Goal: Find specific fact: Find specific fact

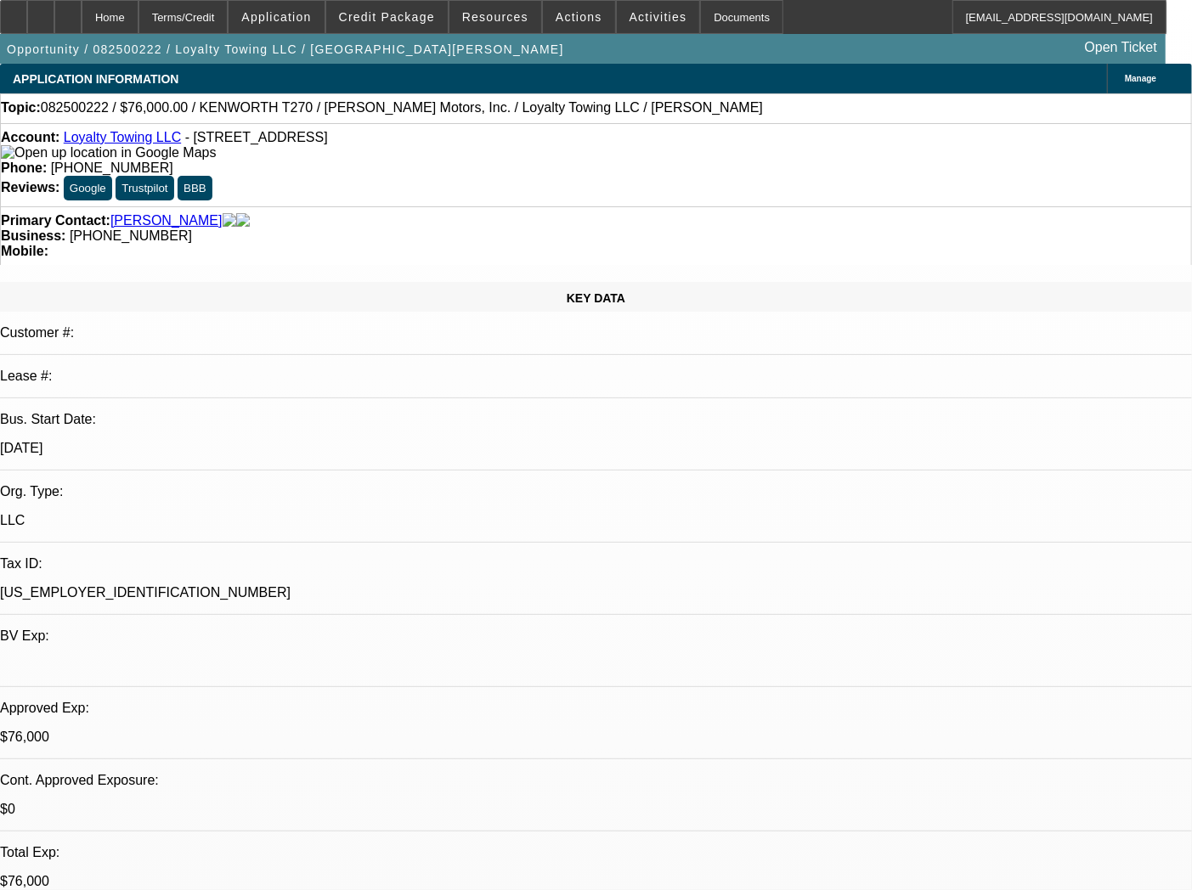
select select "0"
select select "2"
select select "0.1"
select select "4"
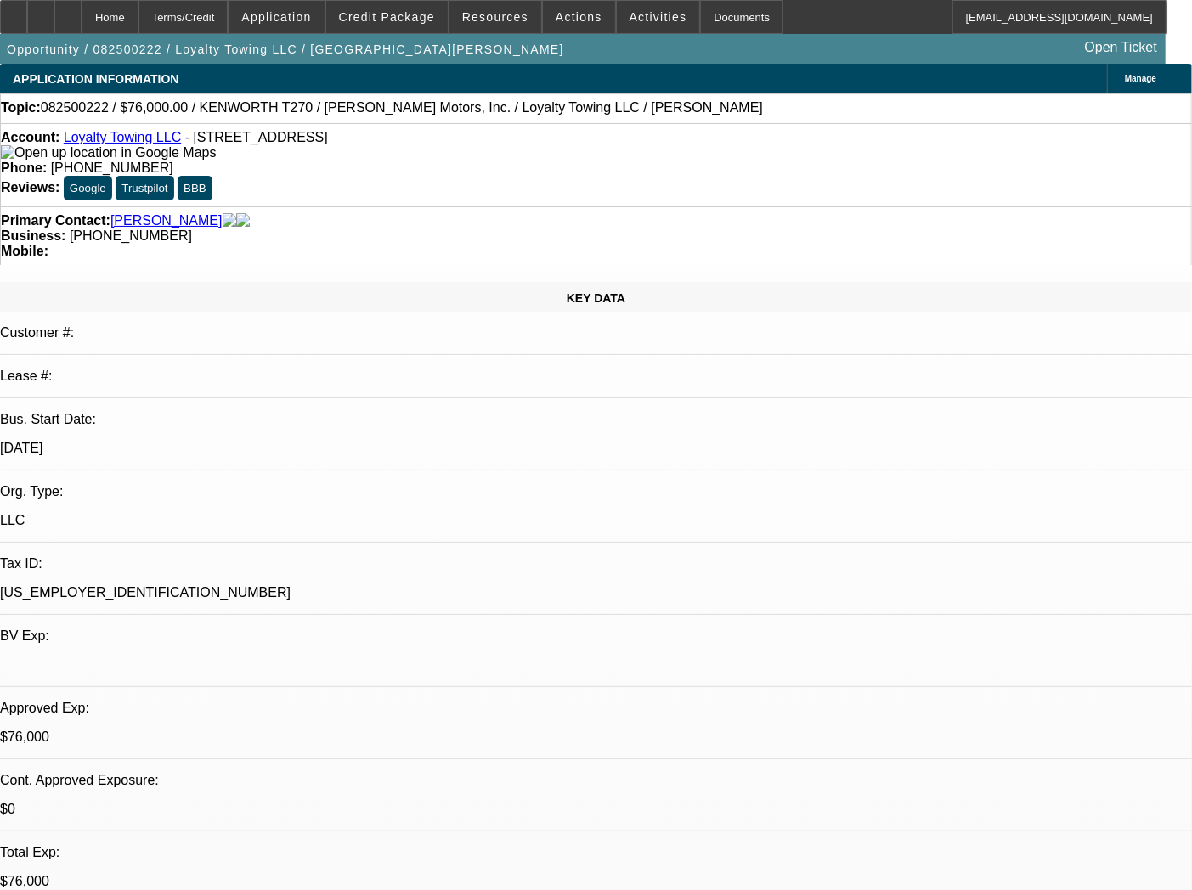
select select "0"
select select "2"
select select "0.1"
select select "4"
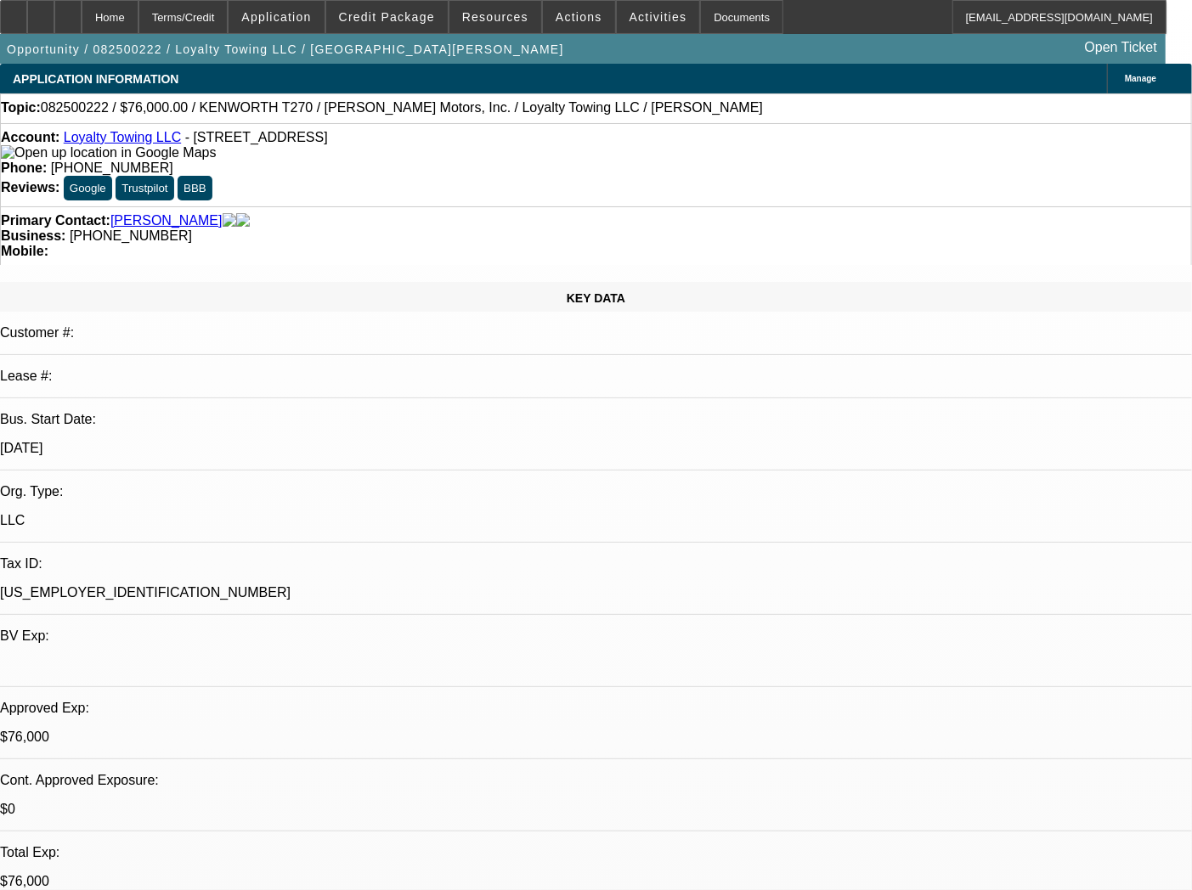
click at [275, 161] on div "Account: Loyalty Towing LLC - [STREET_ADDRESS]" at bounding box center [596, 145] width 1190 height 31
drag, startPoint x: 183, startPoint y: 141, endPoint x: 299, endPoint y: 137, distance: 116.5
click at [299, 137] on span "- [STREET_ADDRESS]" at bounding box center [256, 137] width 143 height 14
copy span "[STREET_ADDRESS]"
click at [318, 155] on div "Account: Loyalty Towing LLC - [STREET_ADDRESS]" at bounding box center [596, 145] width 1190 height 31
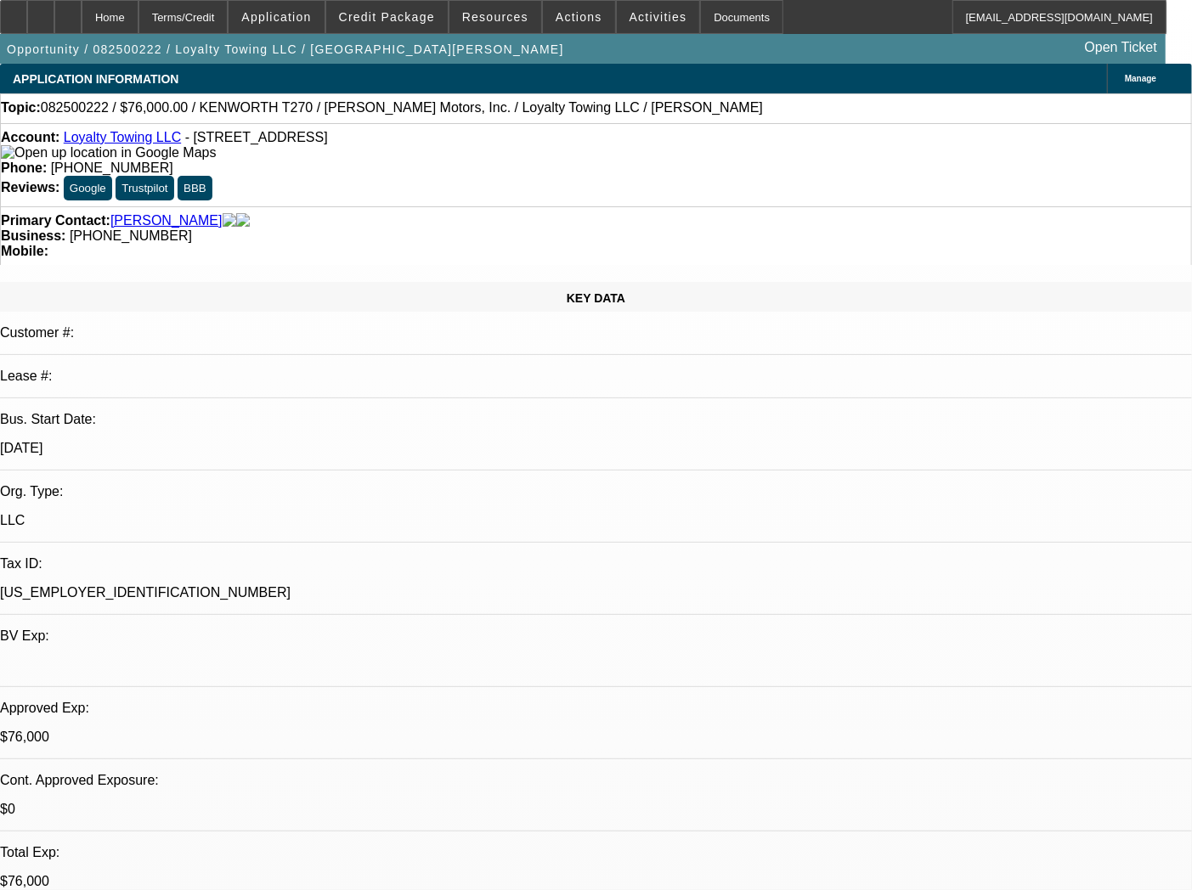
drag, startPoint x: 307, startPoint y: 140, endPoint x: 362, endPoint y: 145, distance: 54.6
click at [328, 144] on span "- [STREET_ADDRESS]" at bounding box center [256, 137] width 143 height 14
copy span "[GEOGRAPHIC_DATA]"
click at [129, 153] on div "Account: Loyalty Towing LLC - [STREET_ADDRESS]" at bounding box center [596, 145] width 1190 height 31
drag, startPoint x: 63, startPoint y: 161, endPoint x: 78, endPoint y: 146, distance: 21.6
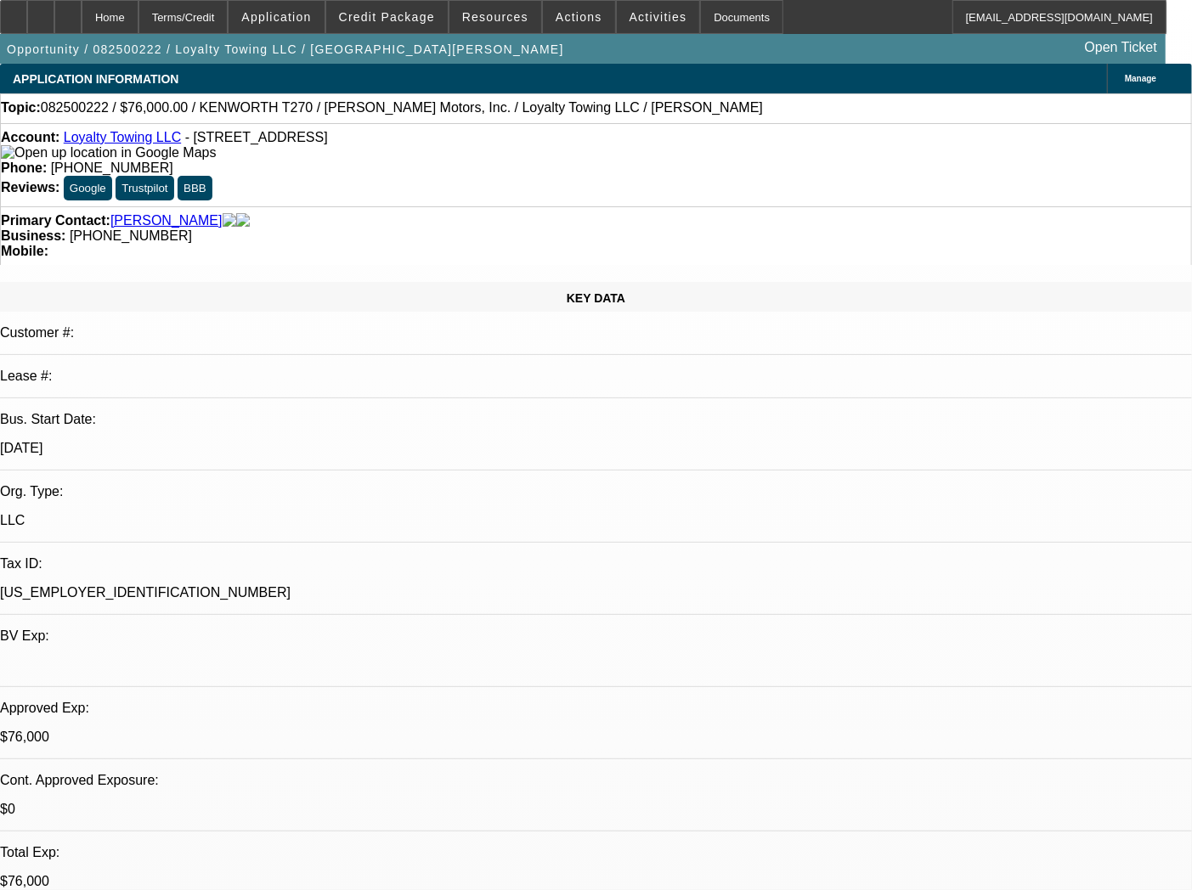
click at [78, 146] on div "Account: Loyalty Towing LLC - [STREET_ADDRESS]" at bounding box center [596, 145] width 1190 height 31
copy div "Loyalty Towing LLC - [STREET_ADDRESS]"
